Goal: Information Seeking & Learning: Understand process/instructions

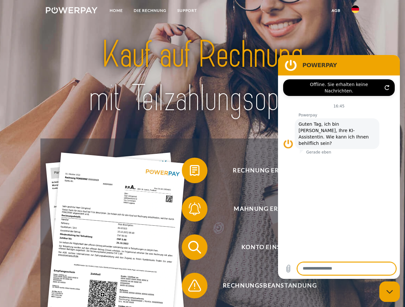
click at [71, 11] on img at bounding box center [72, 10] width 52 height 6
click at [355, 11] on img at bounding box center [355, 9] width 8 height 8
click at [335, 11] on link "agb" at bounding box center [336, 11] width 20 height 12
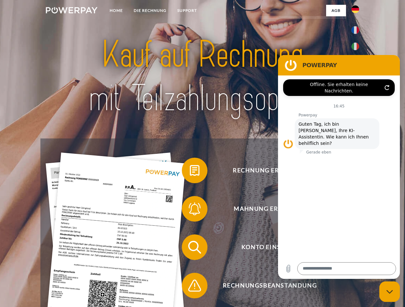
click at [190, 172] on span at bounding box center [185, 171] width 32 height 32
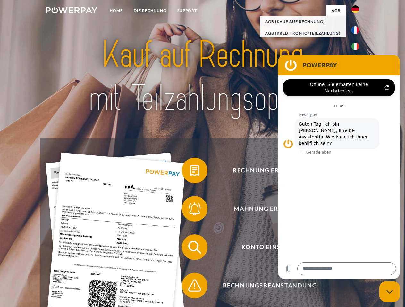
click at [190, 210] on span at bounding box center [185, 209] width 32 height 32
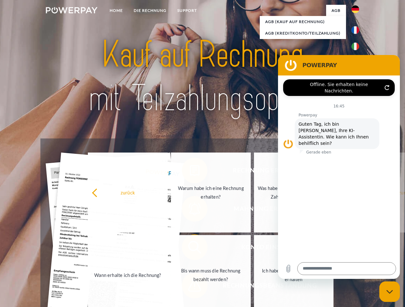
click at [190, 249] on link "Bis wann muss die Rechnung bezahlt werden?" at bounding box center [211, 275] width 80 height 80
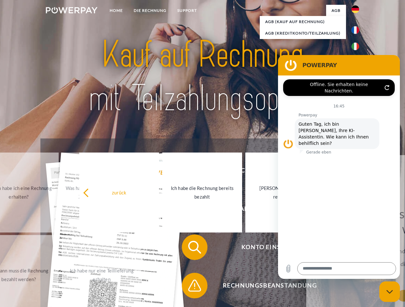
click at [190, 287] on span at bounding box center [185, 286] width 32 height 32
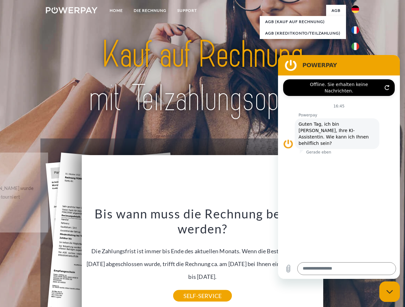
click at [389, 292] on icon "Messaging-Fenster schließen" at bounding box center [389, 292] width 7 height 4
type textarea "*"
